Goal: Information Seeking & Learning: Learn about a topic

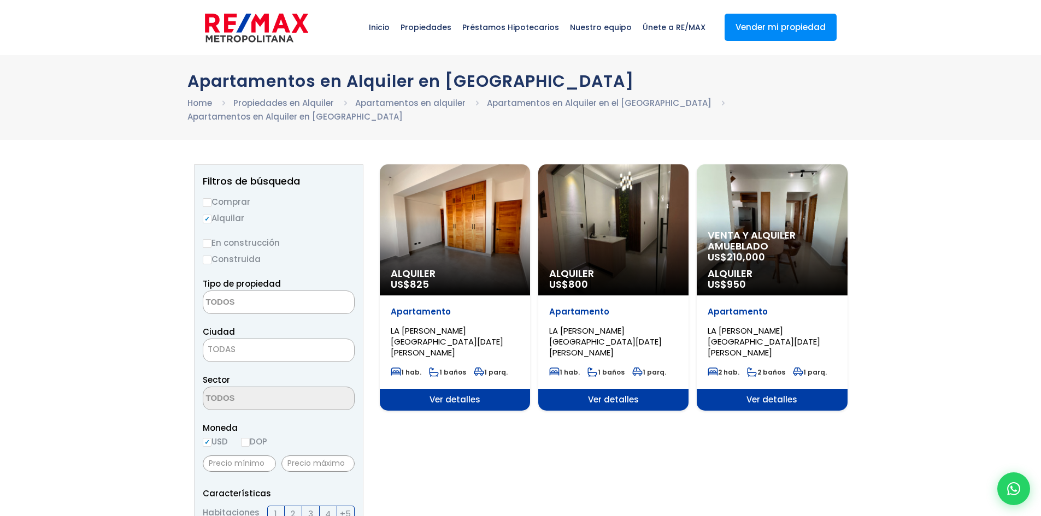
select select
click at [530, 228] on div "Venta y alquiler amueblado US$ 210,000 Alquiler US$ 950" at bounding box center [455, 229] width 150 height 131
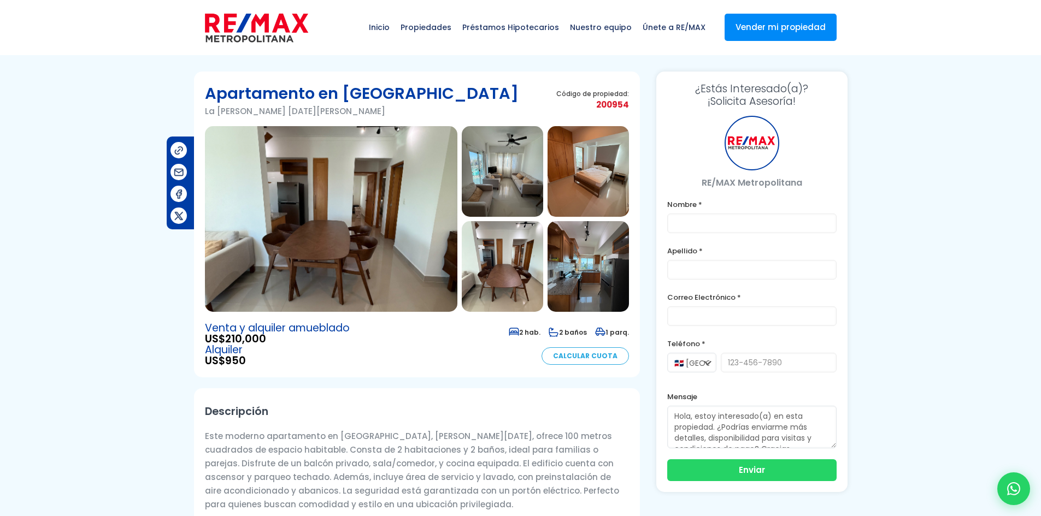
click at [430, 224] on img at bounding box center [331, 219] width 252 height 186
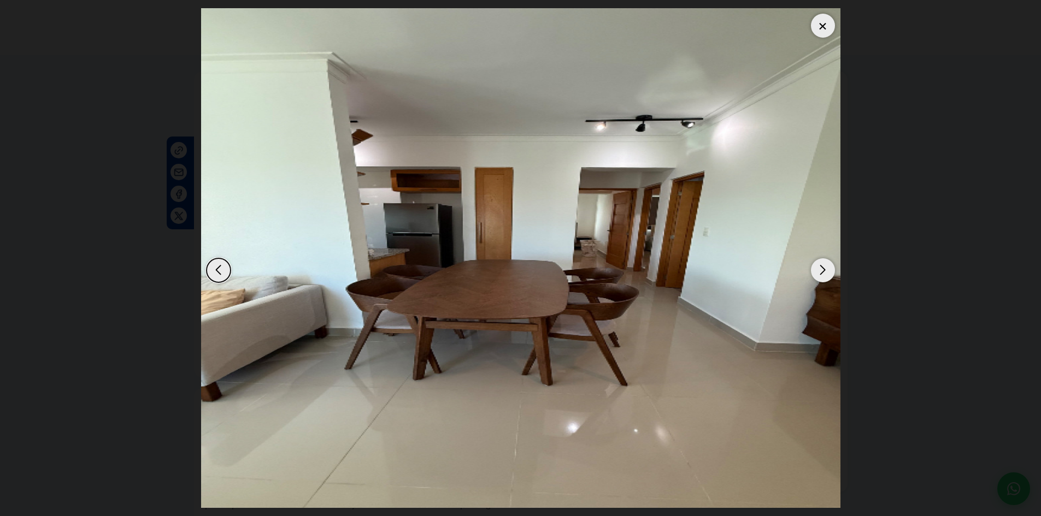
click at [821, 269] on div "Next slide" at bounding box center [823, 270] width 24 height 24
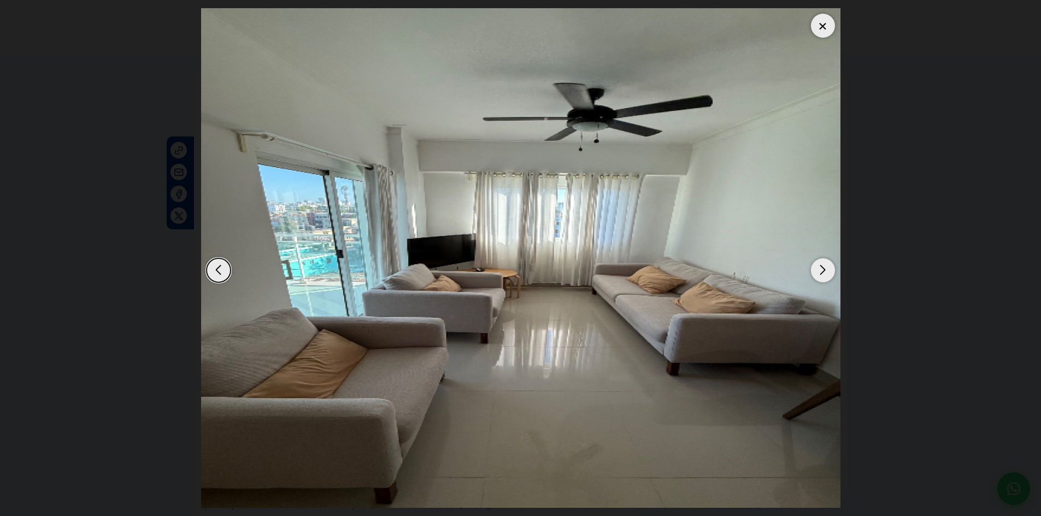
click at [821, 269] on div "Next slide" at bounding box center [823, 270] width 24 height 24
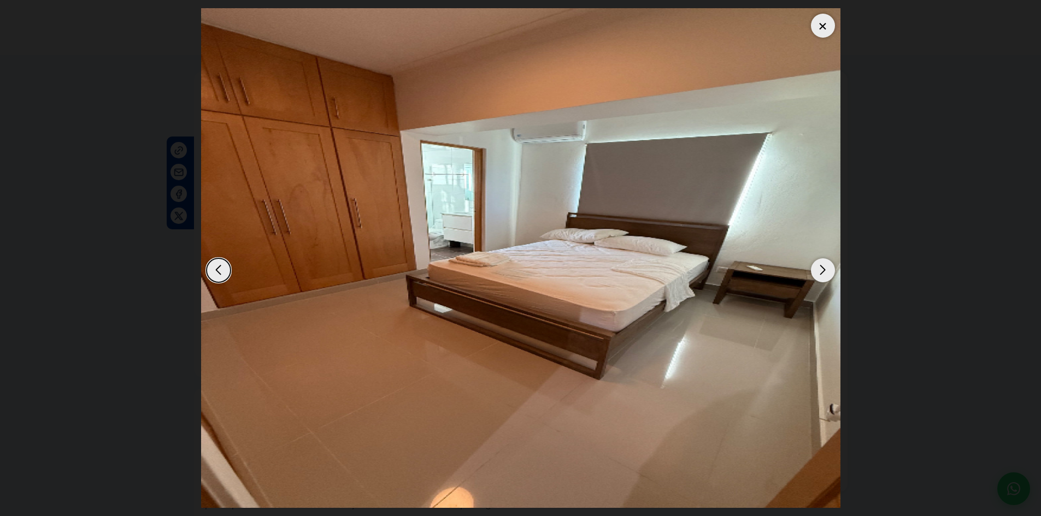
click at [821, 269] on div "Next slide" at bounding box center [823, 270] width 24 height 24
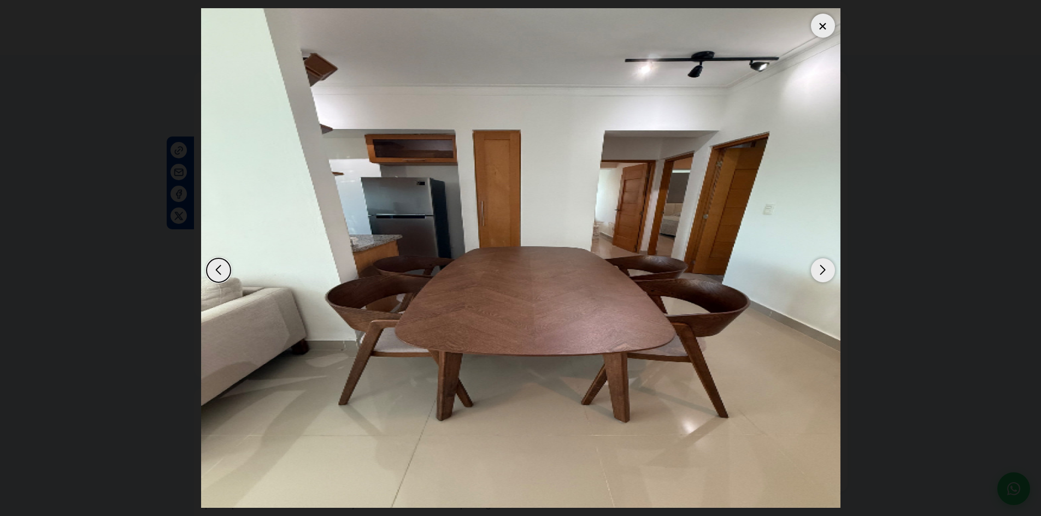
click at [821, 269] on div "Next slide" at bounding box center [823, 270] width 24 height 24
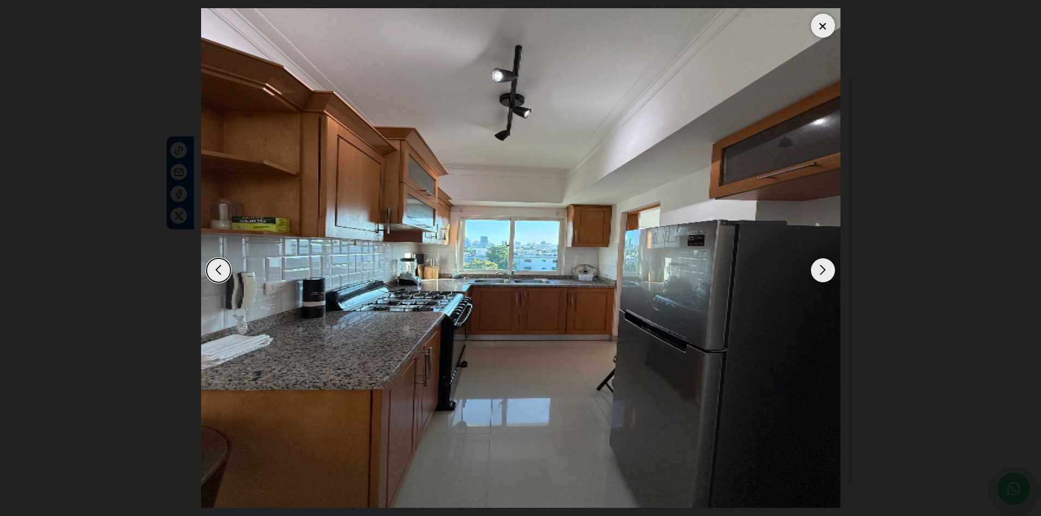
click at [821, 269] on div "Next slide" at bounding box center [823, 270] width 24 height 24
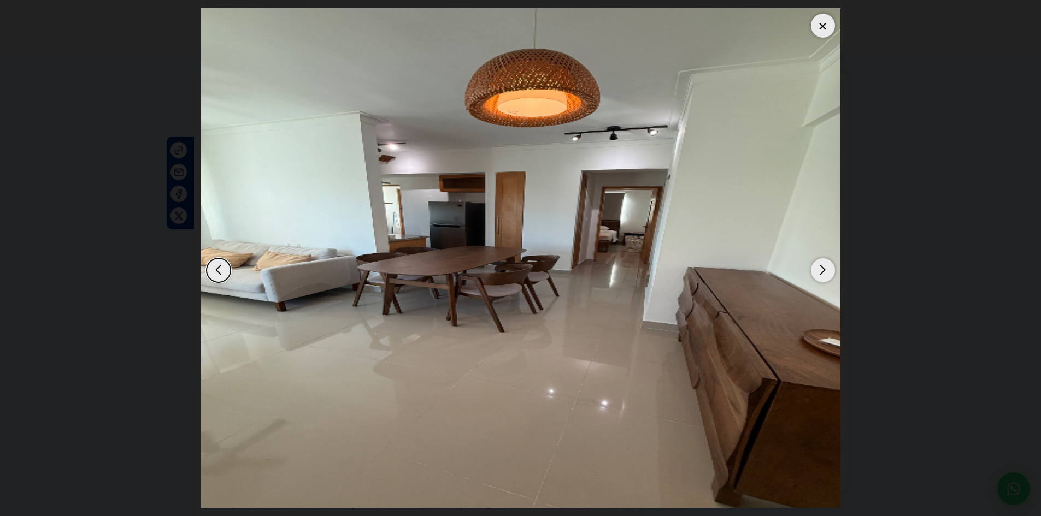
click at [821, 269] on div "Next slide" at bounding box center [823, 270] width 24 height 24
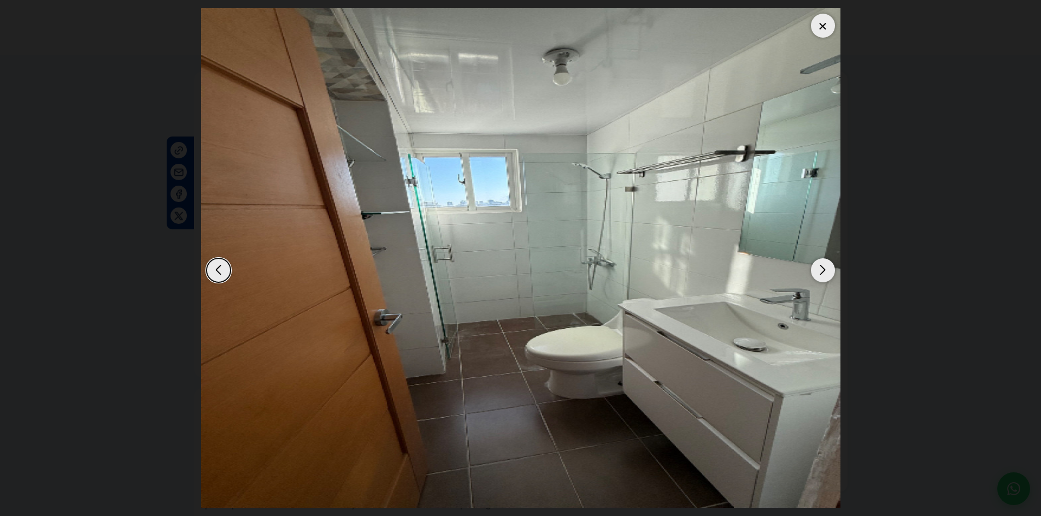
click at [821, 269] on div "Next slide" at bounding box center [823, 270] width 24 height 24
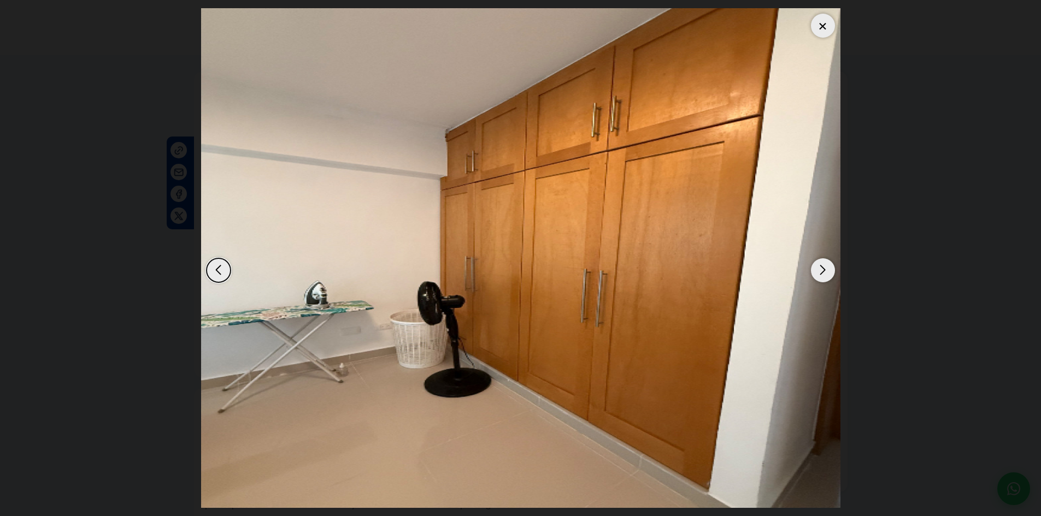
click at [821, 268] on div "Next slide" at bounding box center [823, 270] width 24 height 24
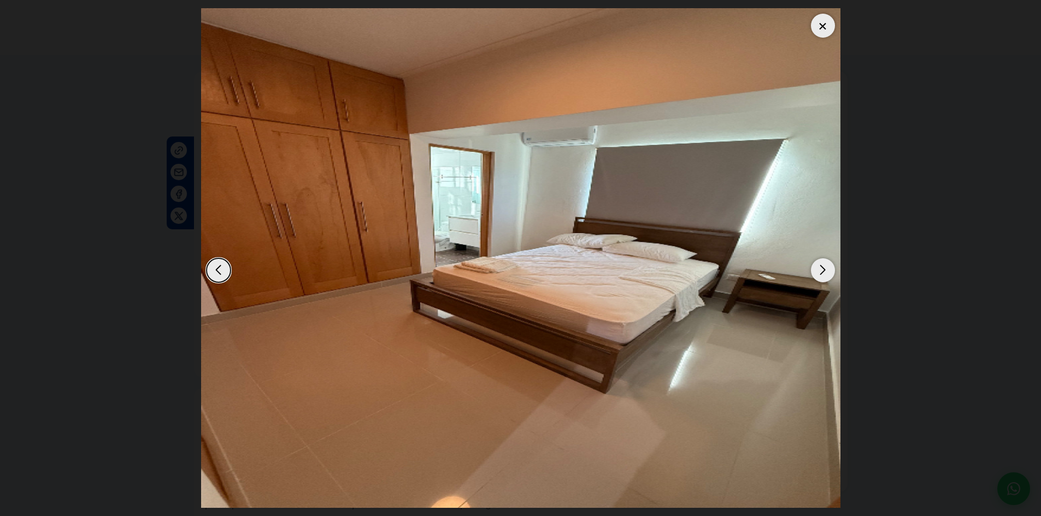
click at [821, 268] on div "Next slide" at bounding box center [823, 270] width 24 height 24
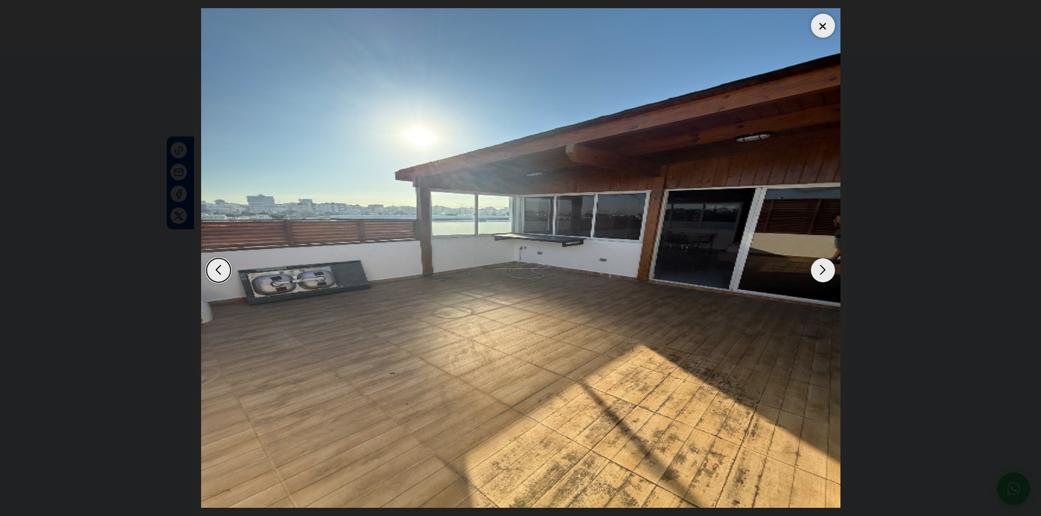
click at [821, 268] on div "Next slide" at bounding box center [823, 270] width 24 height 24
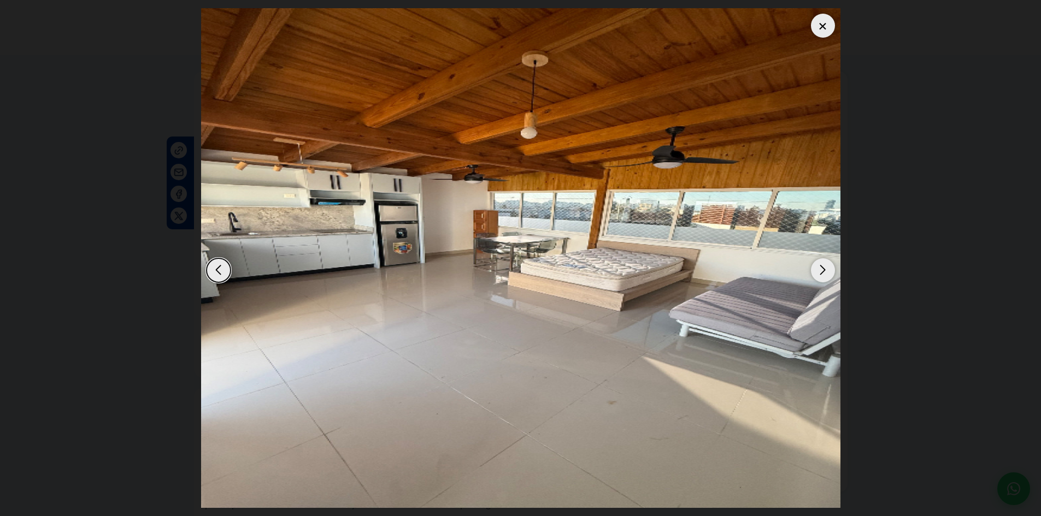
click at [821, 268] on div "Next slide" at bounding box center [823, 270] width 24 height 24
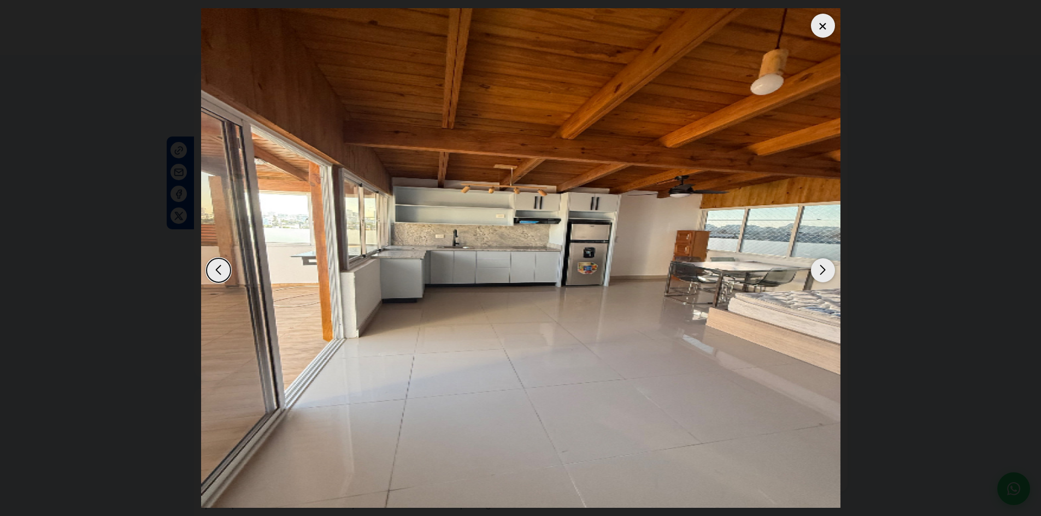
click at [821, 268] on div "Next slide" at bounding box center [823, 270] width 24 height 24
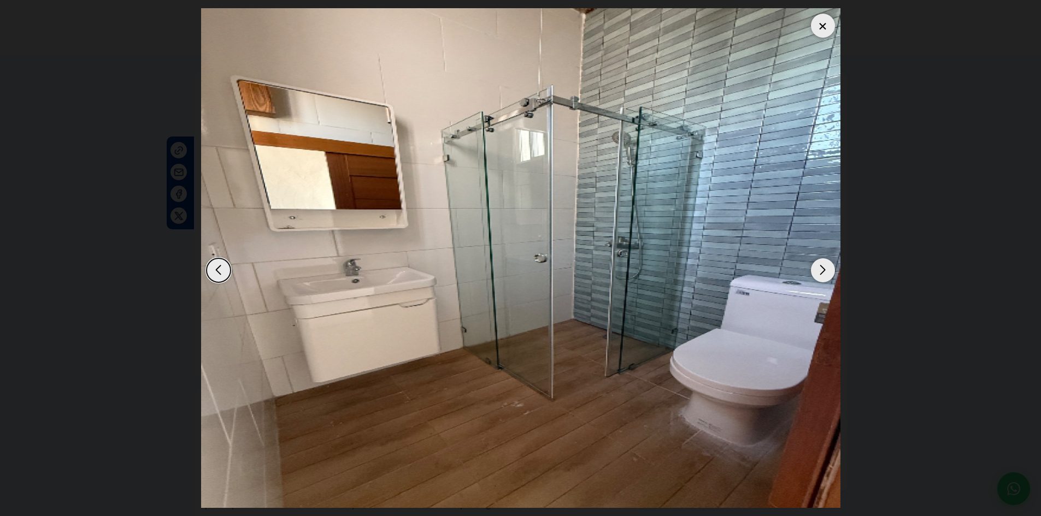
click at [821, 268] on div "Next slide" at bounding box center [823, 270] width 24 height 24
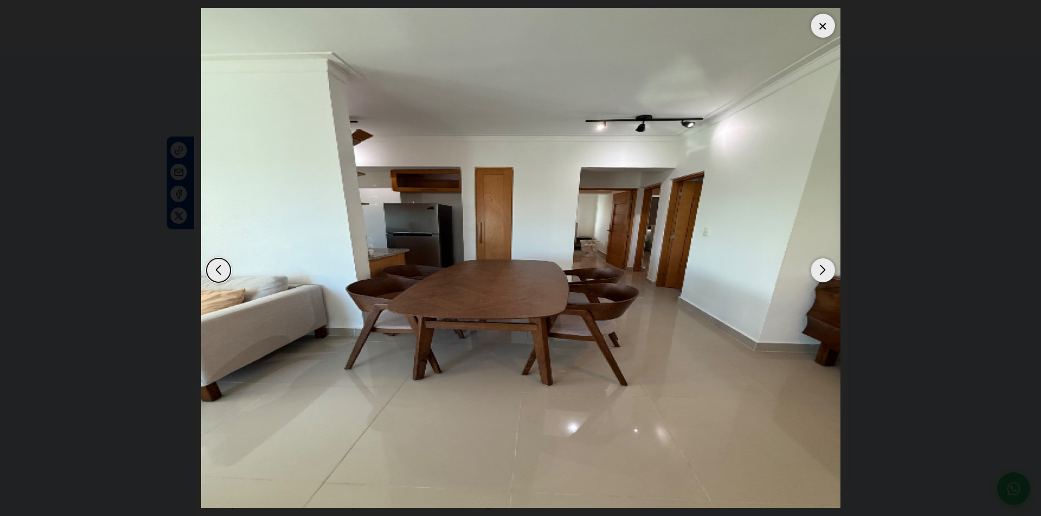
click at [821, 268] on div "Next slide" at bounding box center [823, 270] width 24 height 24
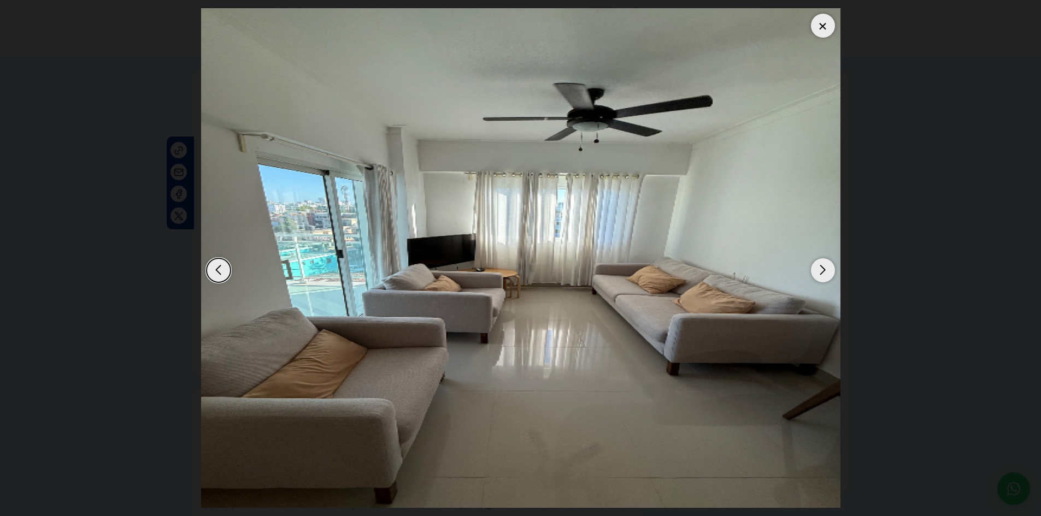
click at [819, 19] on div at bounding box center [823, 26] width 24 height 24
